Goal: Information Seeking & Learning: Learn about a topic

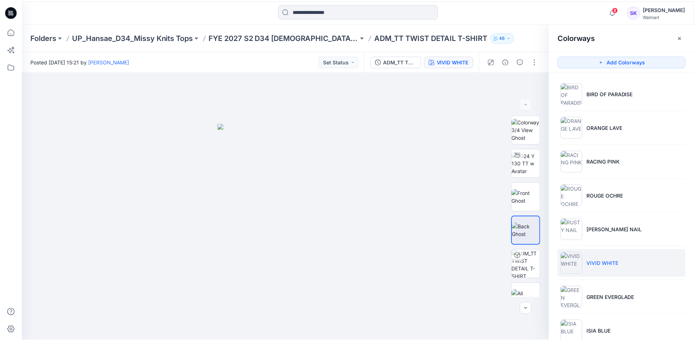
scroll to position [120, 0]
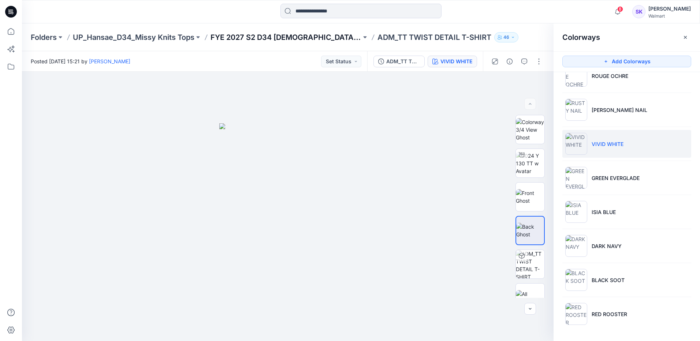
click at [275, 38] on p "FYE 2027 S2 D34 [DEMOGRAPHIC_DATA] Tops - Hansae" at bounding box center [285, 37] width 151 height 10
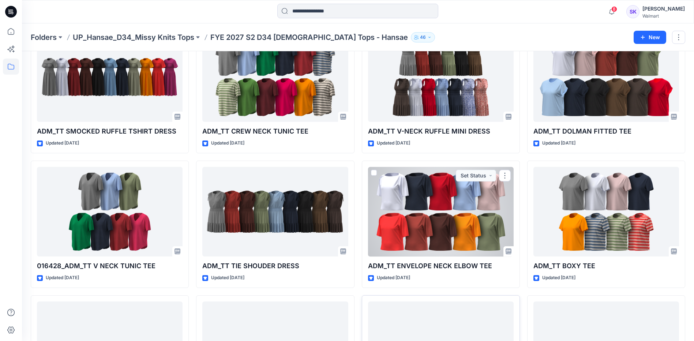
scroll to position [146, 0]
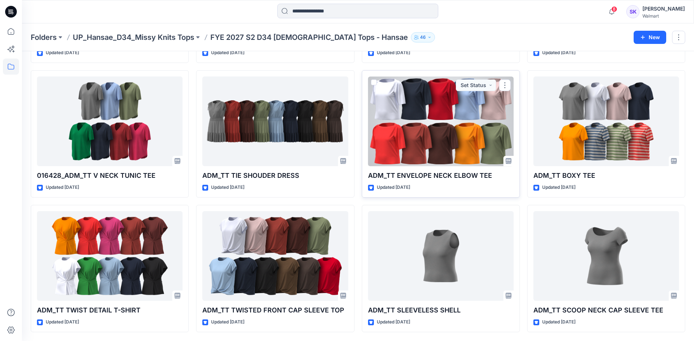
click at [447, 138] on div at bounding box center [441, 122] width 146 height 90
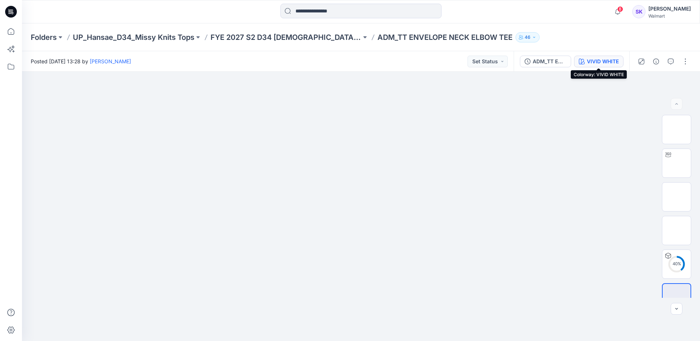
click at [610, 65] on div "VIVID WHITE" at bounding box center [603, 61] width 32 height 8
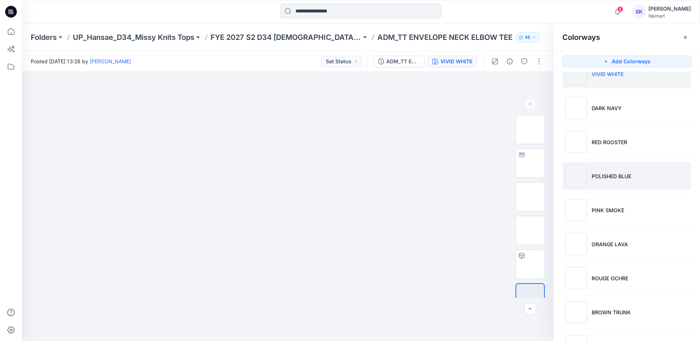
scroll to position [37, 0]
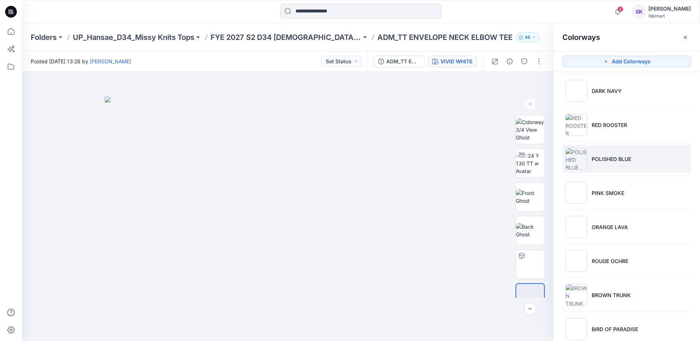
click at [616, 161] on p "POLISHED BLUE" at bounding box center [612, 159] width 40 height 8
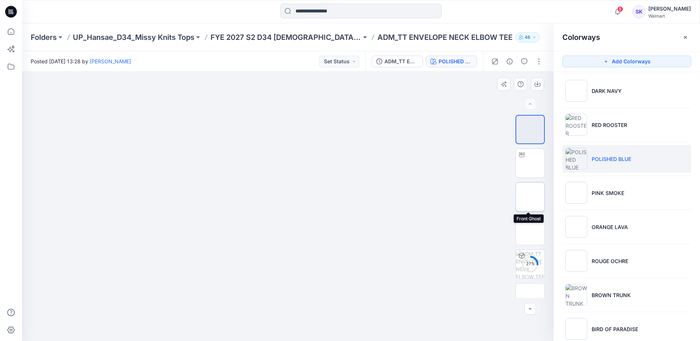
click at [530, 197] on img at bounding box center [530, 197] width 0 height 0
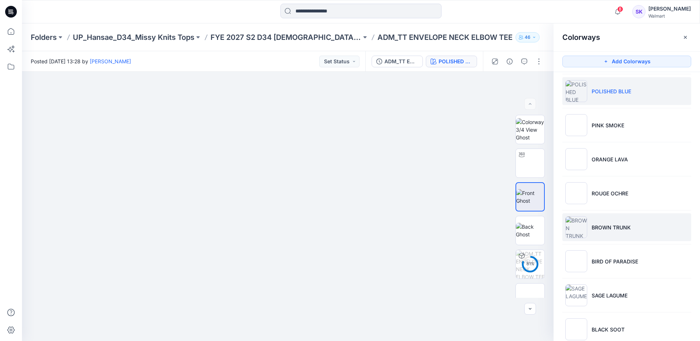
scroll to position [146, 0]
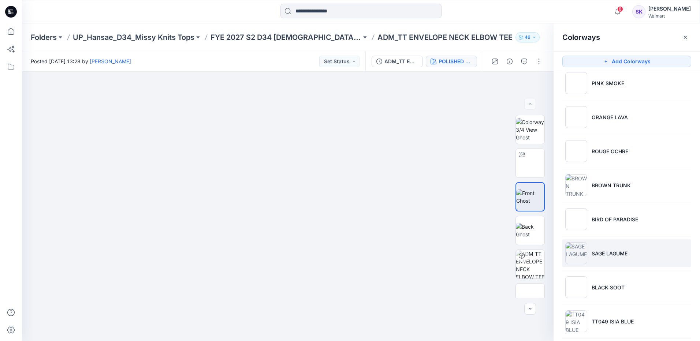
click at [622, 255] on p "SAGE LAGUME" at bounding box center [610, 254] width 36 height 8
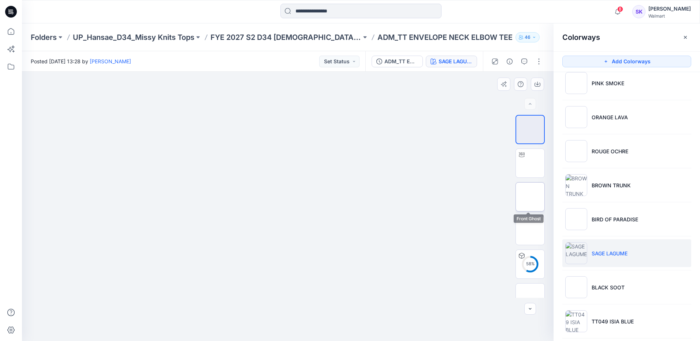
click at [530, 197] on img at bounding box center [530, 197] width 0 height 0
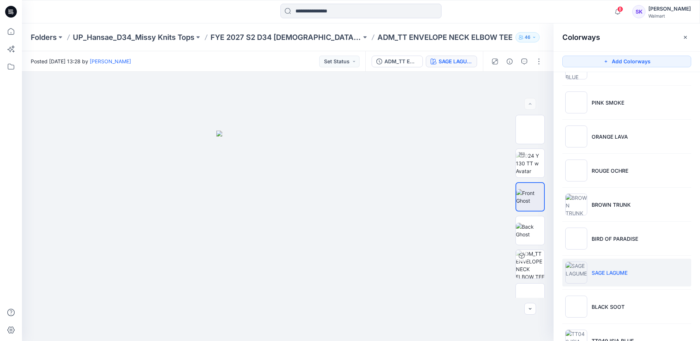
scroll to position [110, 0]
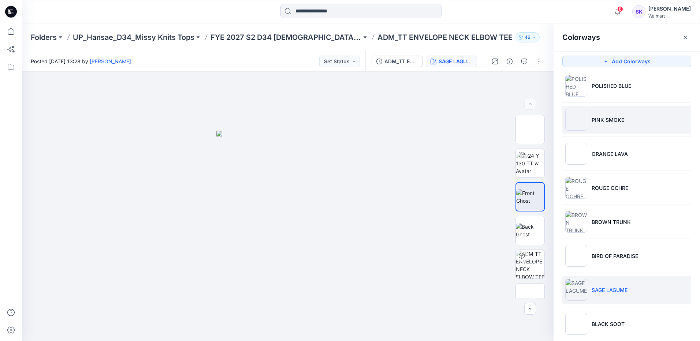
click at [608, 119] on p "PINK SMOKE" at bounding box center [608, 120] width 33 height 8
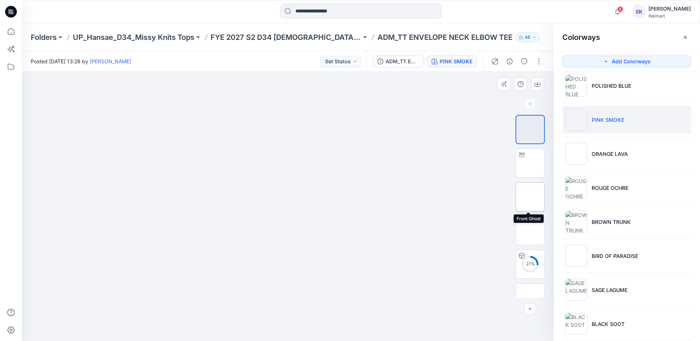
click at [530, 197] on img at bounding box center [530, 197] width 0 height 0
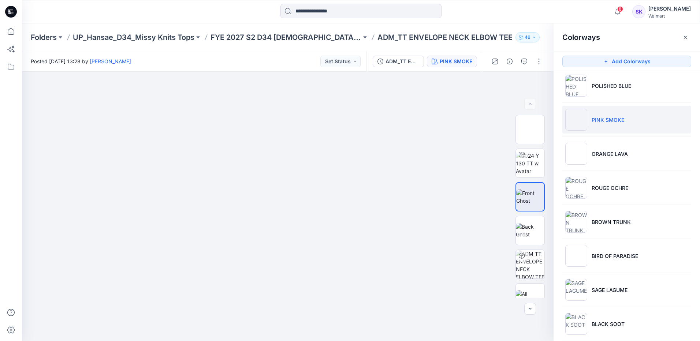
click at [221, 59] on div "Posted [DATE] 13:28 by [PERSON_NAME] Status" at bounding box center [194, 61] width 344 height 20
click at [531, 231] on img at bounding box center [530, 230] width 29 height 15
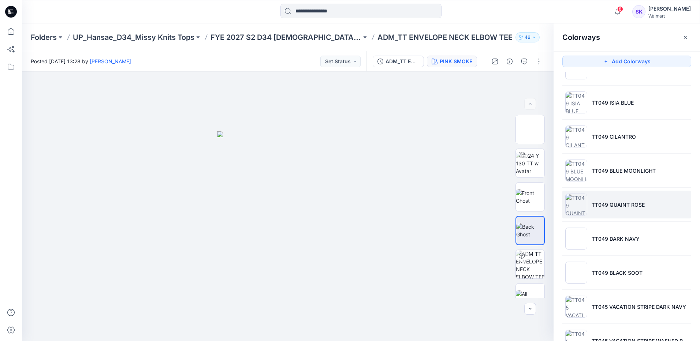
scroll to position [366, 0]
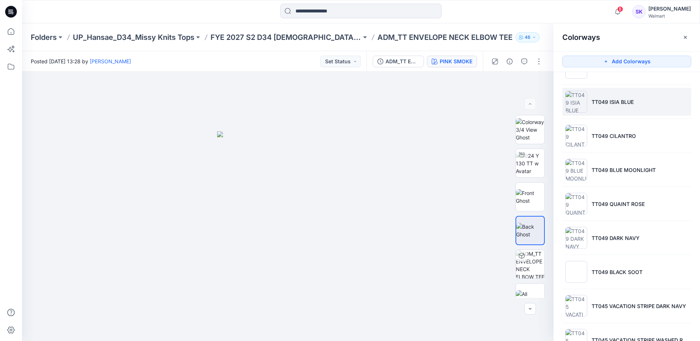
click at [625, 113] on li "TT049 ISIA BLUE" at bounding box center [626, 102] width 129 height 28
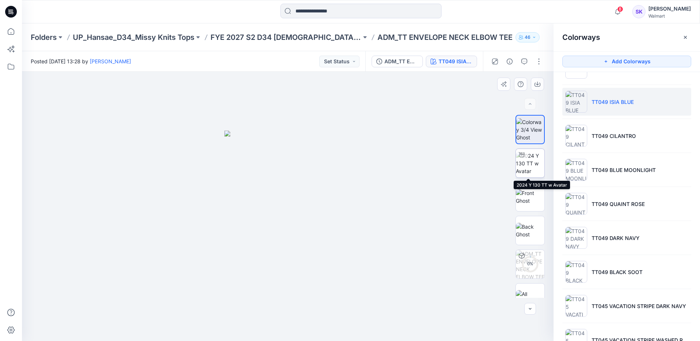
click at [536, 166] on img at bounding box center [530, 163] width 29 height 23
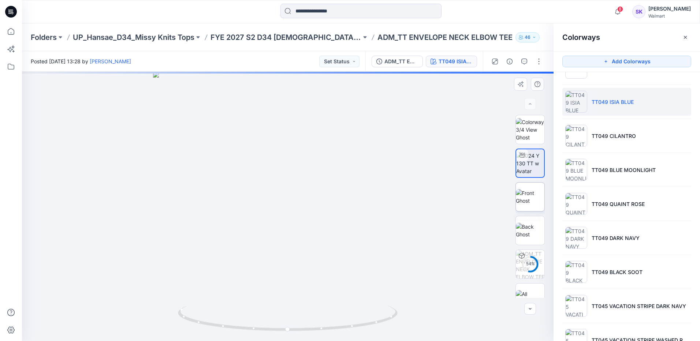
click at [541, 199] on img at bounding box center [530, 196] width 29 height 15
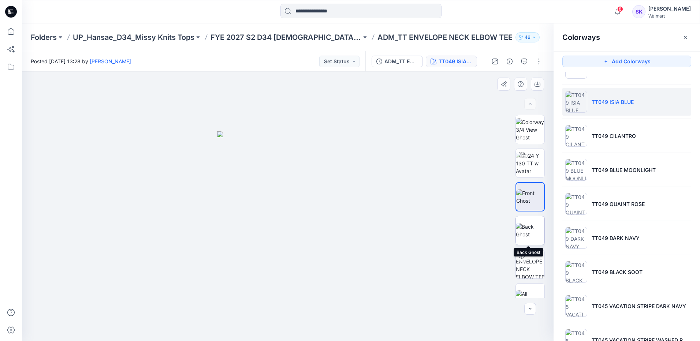
click at [536, 228] on img at bounding box center [530, 230] width 29 height 15
